Goal: Task Accomplishment & Management: Manage account settings

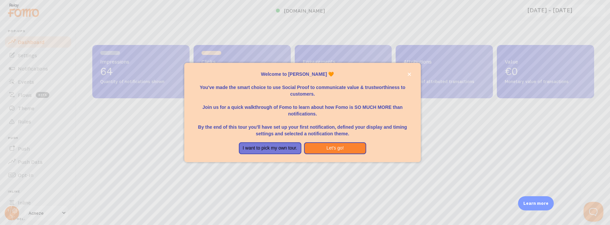
click at [71, 165] on div at bounding box center [305, 112] width 610 height 225
drag, startPoint x: 73, startPoint y: 168, endPoint x: 73, endPoint y: 178, distance: 10.3
click at [73, 178] on div at bounding box center [305, 112] width 610 height 225
click at [73, 222] on div at bounding box center [305, 112] width 610 height 225
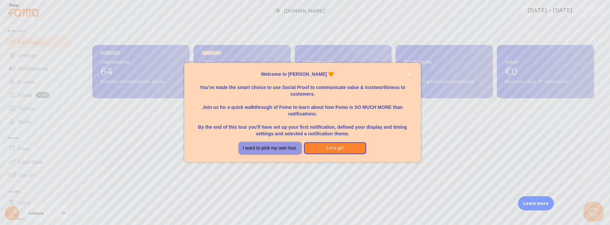
click at [284, 148] on button "I want to pick my own tour." at bounding box center [270, 148] width 63 height 12
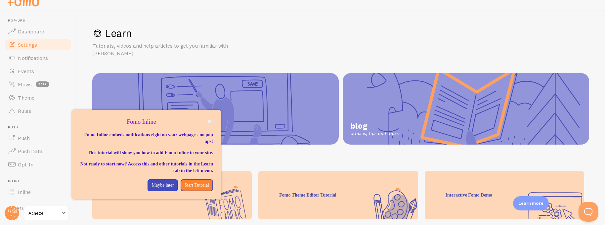
click at [27, 45] on span "Settings" at bounding box center [27, 44] width 19 height 7
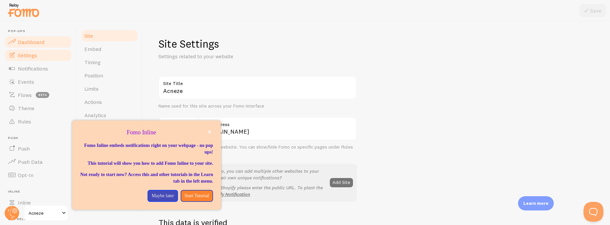
click at [34, 43] on span "Dashboard" at bounding box center [31, 42] width 26 height 7
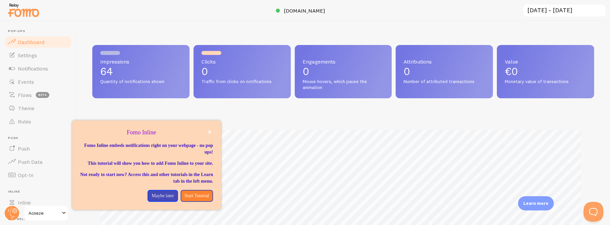
scroll to position [174, 497]
click at [209, 132] on icon "close," at bounding box center [209, 131] width 3 height 3
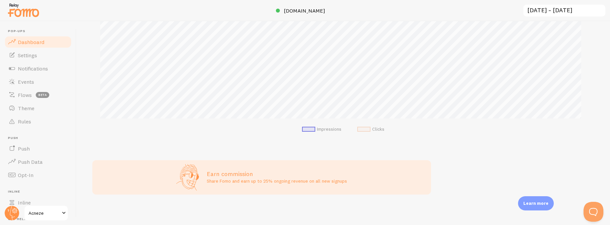
scroll to position [145, 0]
click at [50, 216] on span "Acneze" at bounding box center [43, 213] width 31 height 8
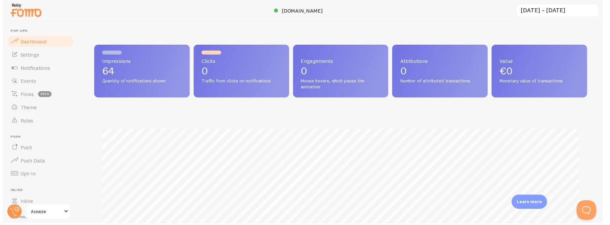
scroll to position [330743, 330420]
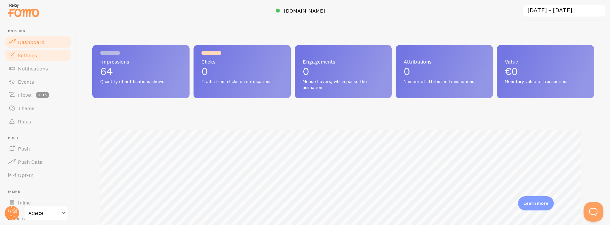
click at [28, 57] on span "Settings" at bounding box center [27, 55] width 19 height 7
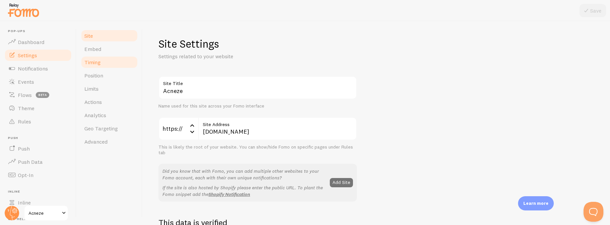
click at [96, 62] on span "Timing" at bounding box center [92, 62] width 16 height 7
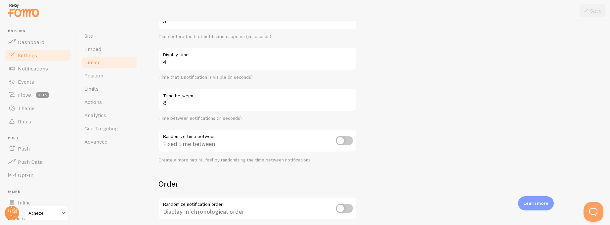
scroll to position [99, 0]
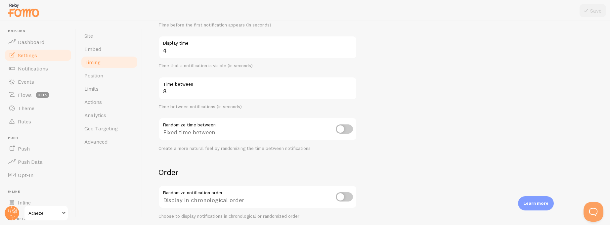
click at [211, 131] on div "Fixed time between" at bounding box center [258, 129] width 199 height 24
click at [215, 135] on div "Fixed time between" at bounding box center [258, 129] width 199 height 24
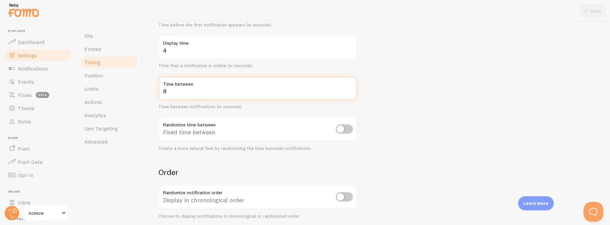
click at [170, 94] on input "8" at bounding box center [258, 88] width 199 height 23
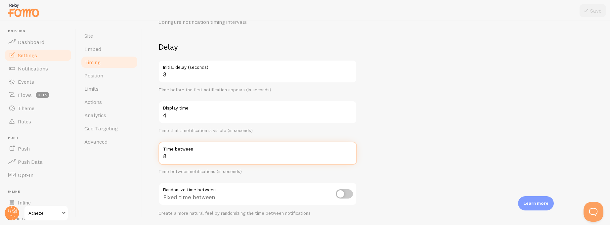
scroll to position [1, 0]
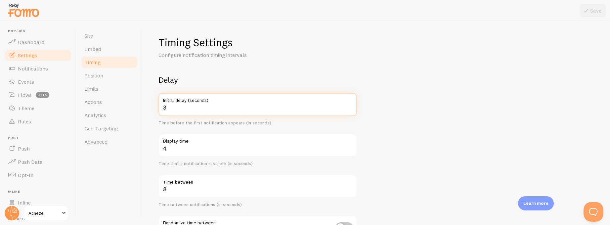
click at [169, 109] on input "3" at bounding box center [258, 104] width 199 height 23
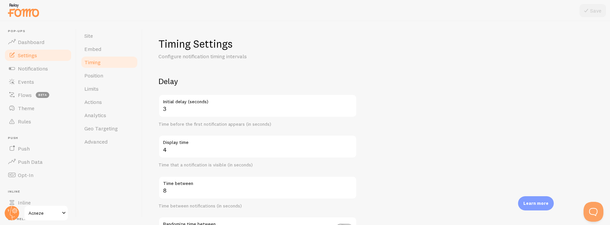
click at [31, 56] on span "Settings" at bounding box center [27, 55] width 19 height 7
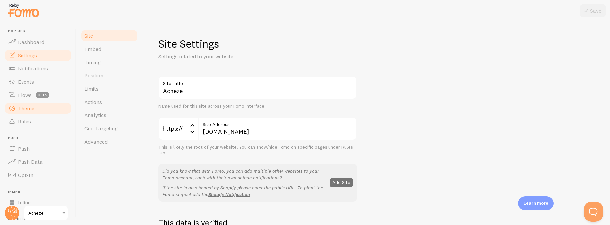
click at [31, 107] on span "Theme" at bounding box center [26, 108] width 17 height 7
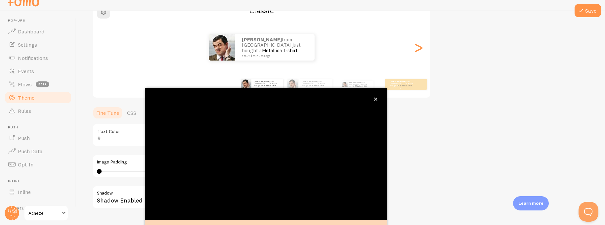
scroll to position [65, 0]
click at [378, 98] on button "close," at bounding box center [375, 99] width 7 height 7
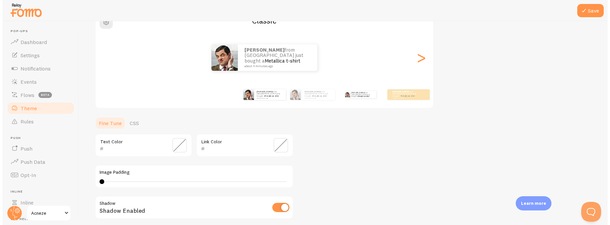
scroll to position [0, 0]
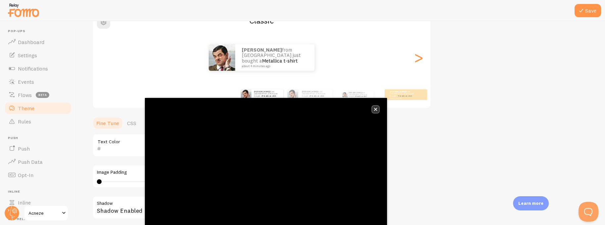
click at [376, 109] on icon "close," at bounding box center [375, 109] width 3 height 3
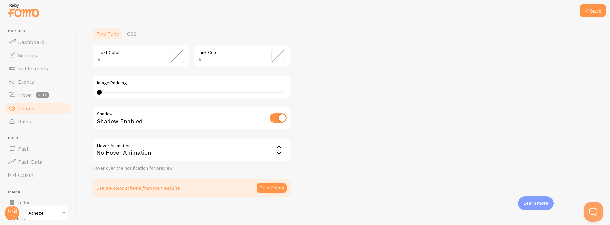
scroll to position [158, 0]
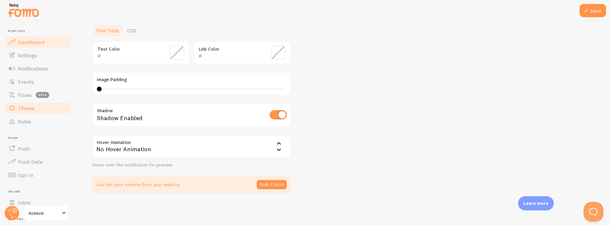
click at [34, 42] on span "Dashboard" at bounding box center [31, 42] width 26 height 7
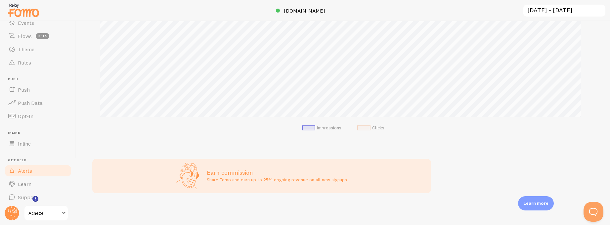
scroll to position [62, 0]
click at [23, 141] on span "Inline" at bounding box center [24, 141] width 13 height 7
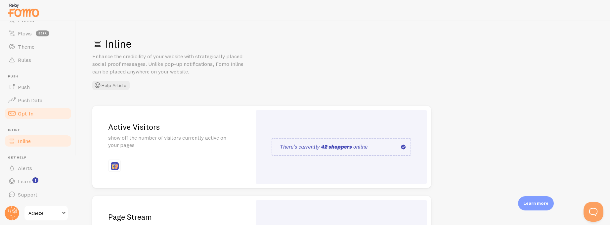
click at [24, 113] on span "Opt-In" at bounding box center [26, 113] width 16 height 7
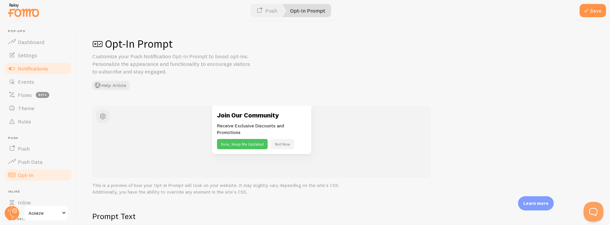
click at [30, 69] on span "Notifications" at bounding box center [33, 68] width 30 height 7
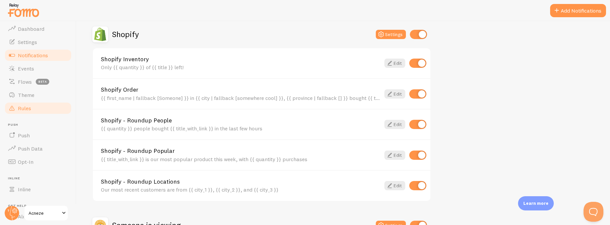
scroll to position [62, 0]
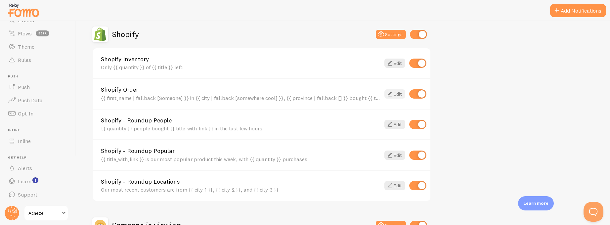
click at [400, 95] on link "Edit" at bounding box center [395, 93] width 21 height 9
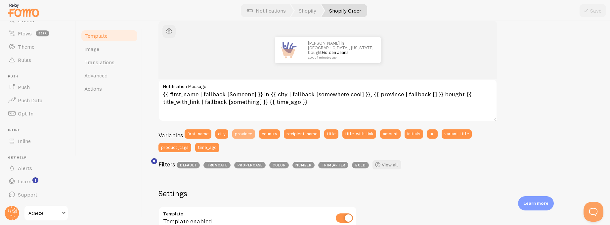
scroll to position [84, 0]
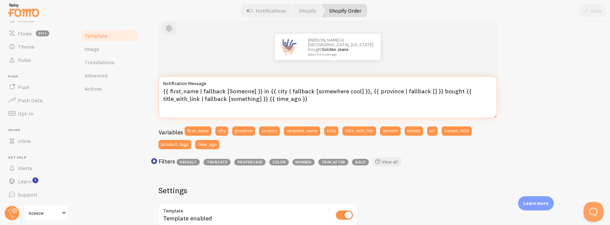
click at [188, 98] on textarea "{{ first_name | fallback [Someone] }} in {{ city | fallback [somewhere cool] }}…" at bounding box center [328, 97] width 339 height 42
click at [201, 92] on textarea "{{ first_name | fallback [Someone] }} in {{ city | fallback [somewhere cool] }}…" at bounding box center [328, 97] width 339 height 42
